Goal: Find specific page/section: Find specific page/section

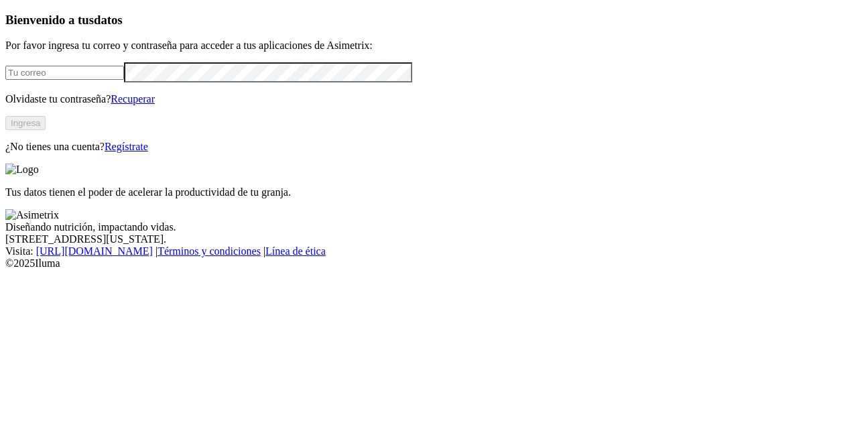
type input "[PERSON_NAME][EMAIL_ADDRESS][PERSON_NAME][DOMAIN_NAME]"
click at [46, 130] on button "Ingresa" at bounding box center [25, 123] width 40 height 14
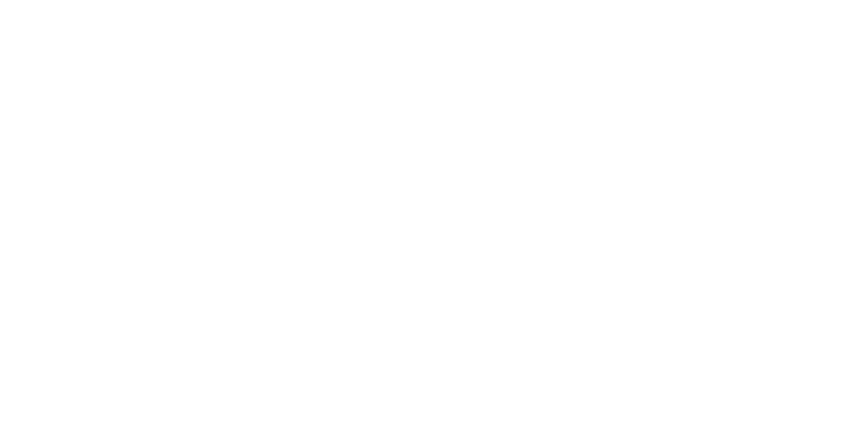
click at [653, 103] on div at bounding box center [434, 211] width 858 height 423
